Goal: Navigation & Orientation: Go to known website

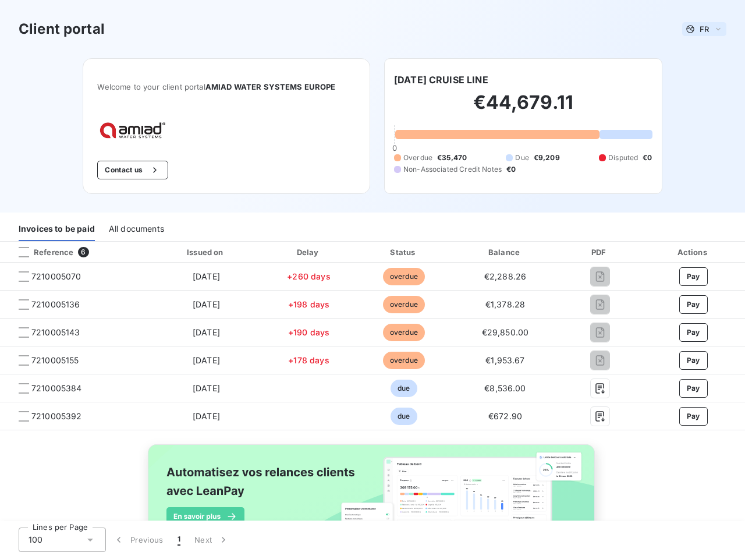
click at [700, 29] on span "FR" at bounding box center [704, 28] width 9 height 9
